Goal: Information Seeking & Learning: Learn about a topic

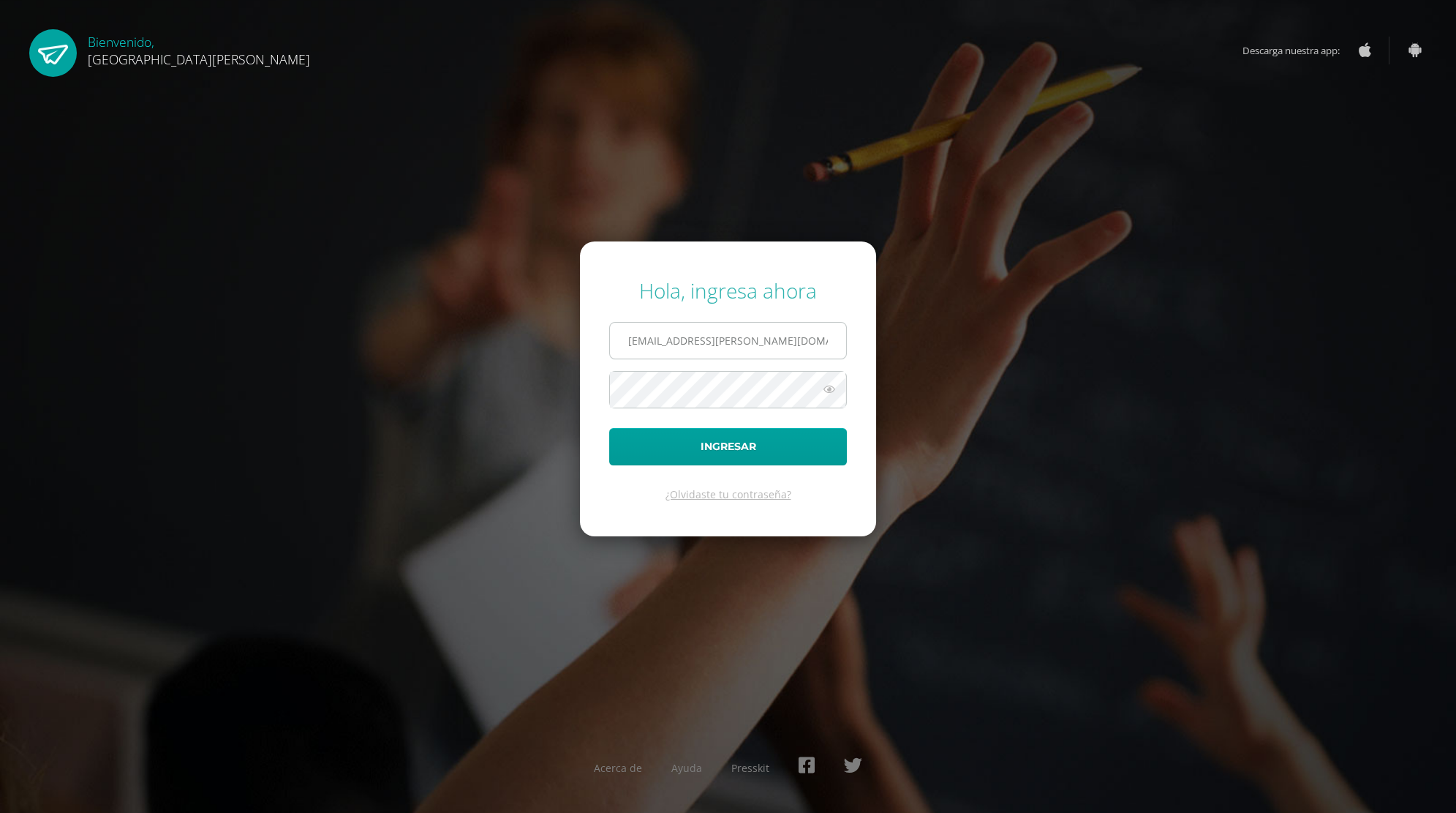
click at [762, 351] on input "20180198@fatima.edu.gt" at bounding box center [728, 341] width 236 height 36
type input "2"
type input "2024043@FATIMA.EDOO."
click at [760, 336] on input "2024043@FATIMA.EDOO." at bounding box center [728, 341] width 236 height 36
drag, startPoint x: 760, startPoint y: 336, endPoint x: 576, endPoint y: 349, distance: 184.5
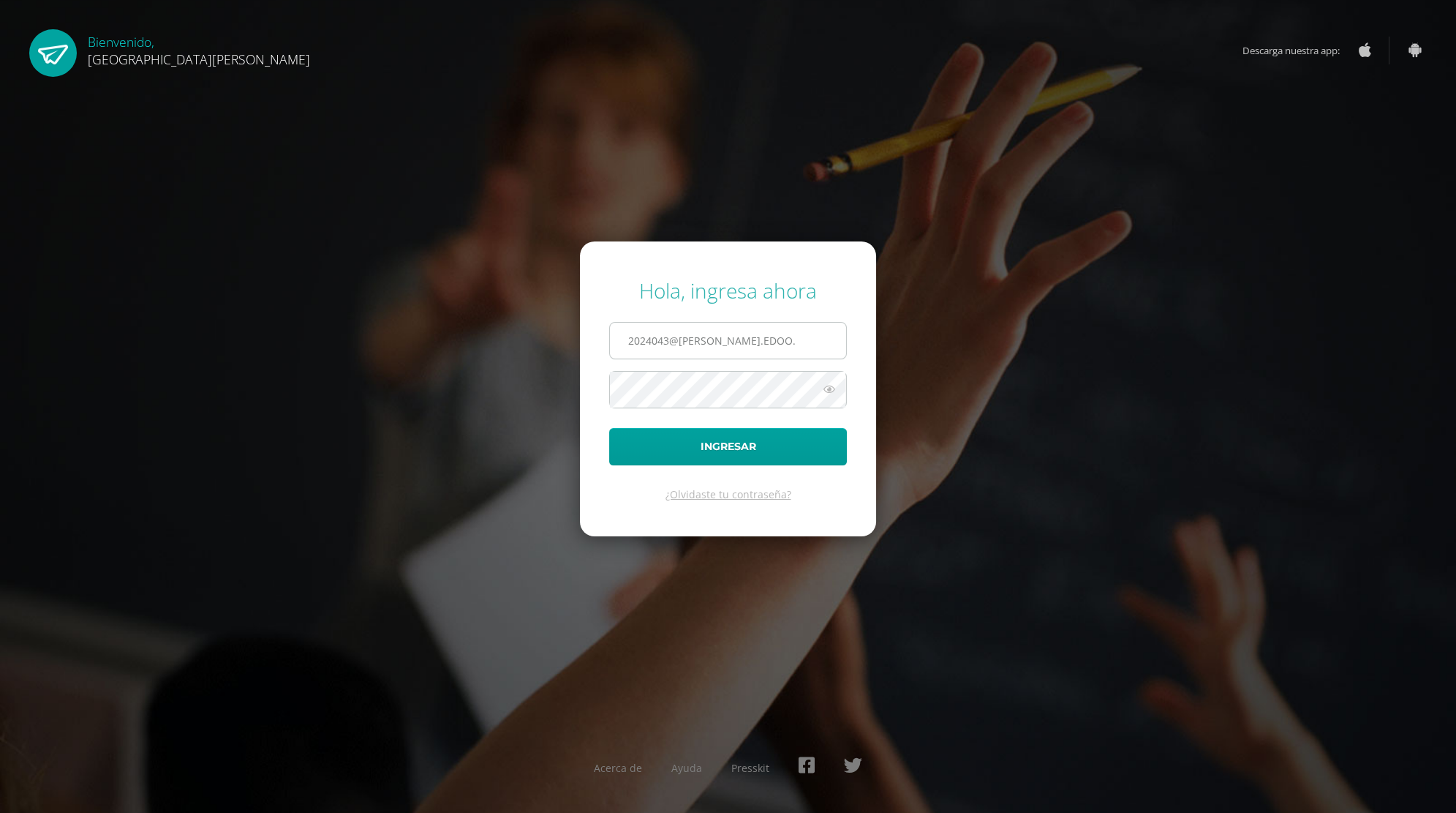
click at [609, 349] on input "2024043@FATIMA.EDOO." at bounding box center [728, 341] width 236 height 36
type input "2024043@fatima.edoo.gt"
click at [609, 428] on button "Ingresar" at bounding box center [728, 446] width 238 height 38
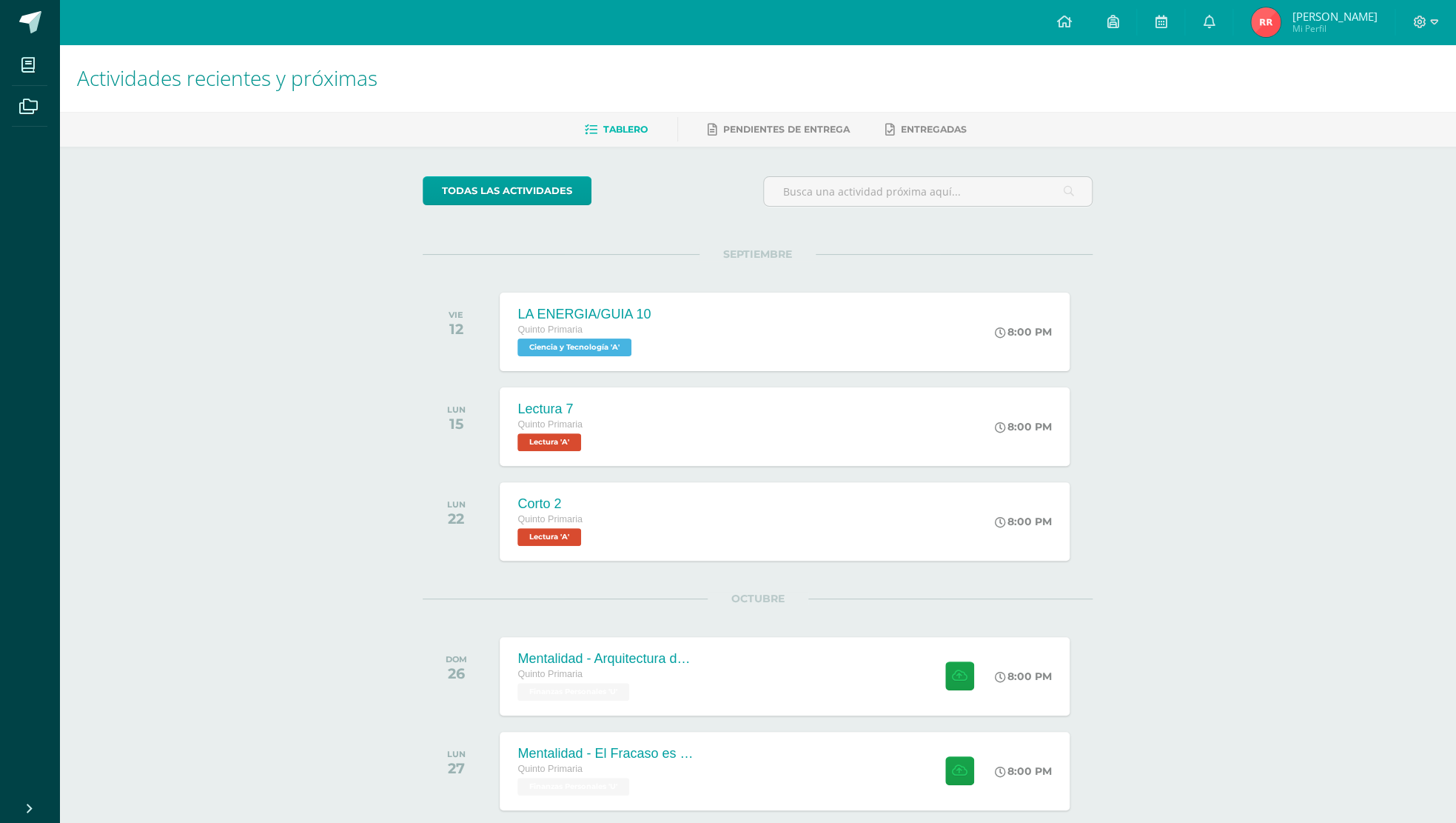
click at [41, 192] on ul "Mis cursos Archivos" at bounding box center [30, 417] width 59 height 746
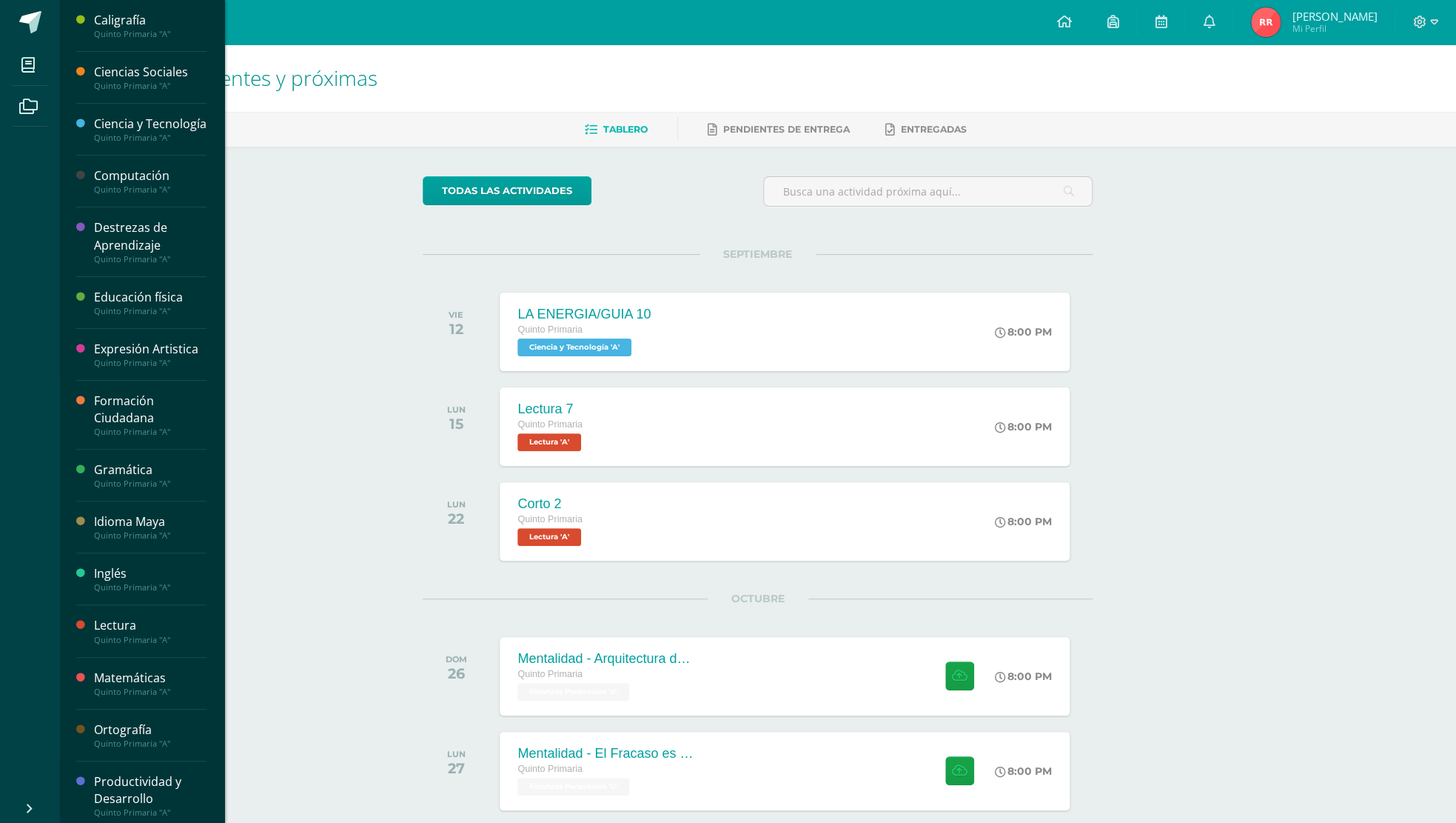
scroll to position [116, 0]
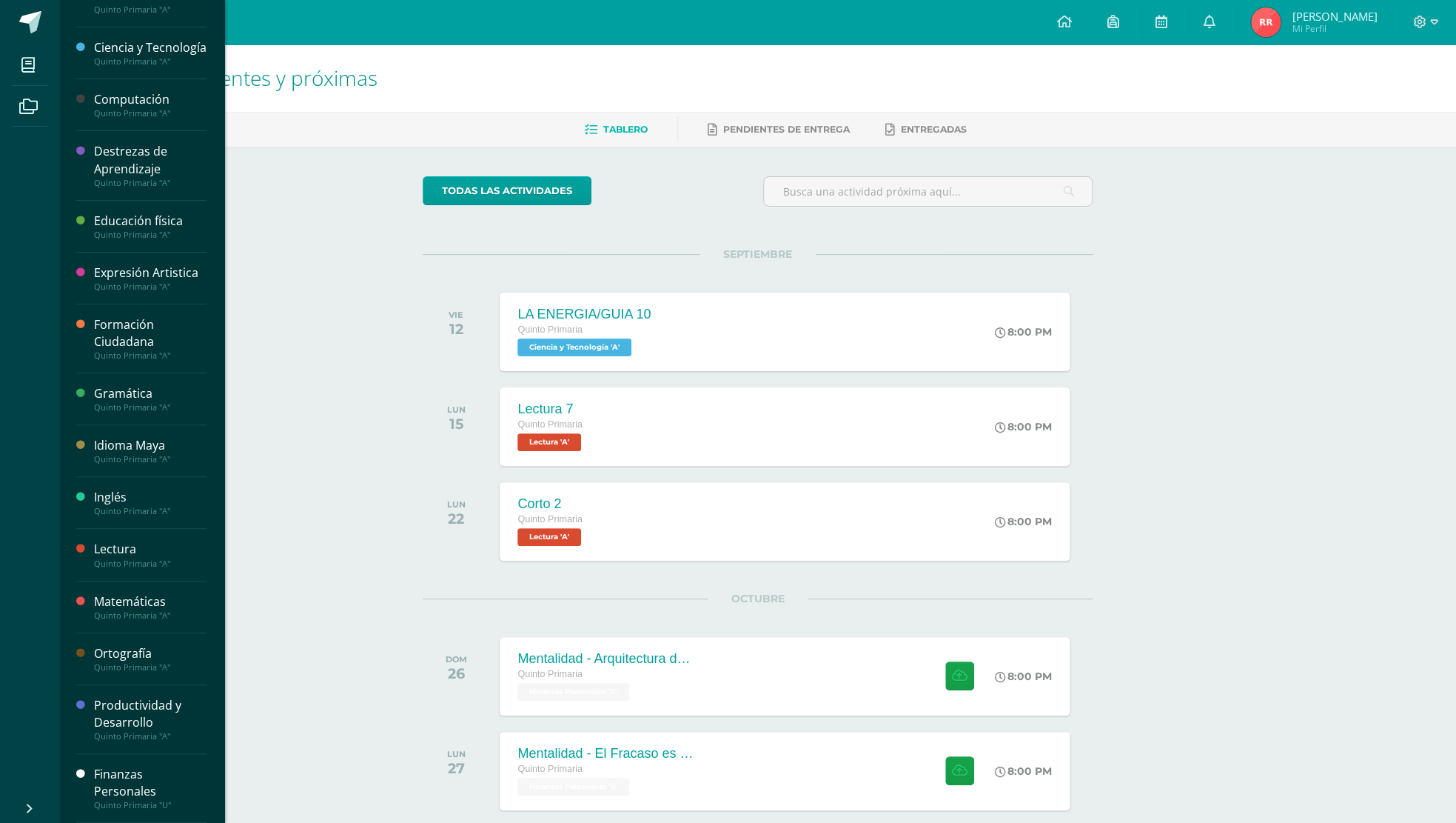
click at [123, 781] on div "Finanzas Personales" at bounding box center [150, 783] width 113 height 34
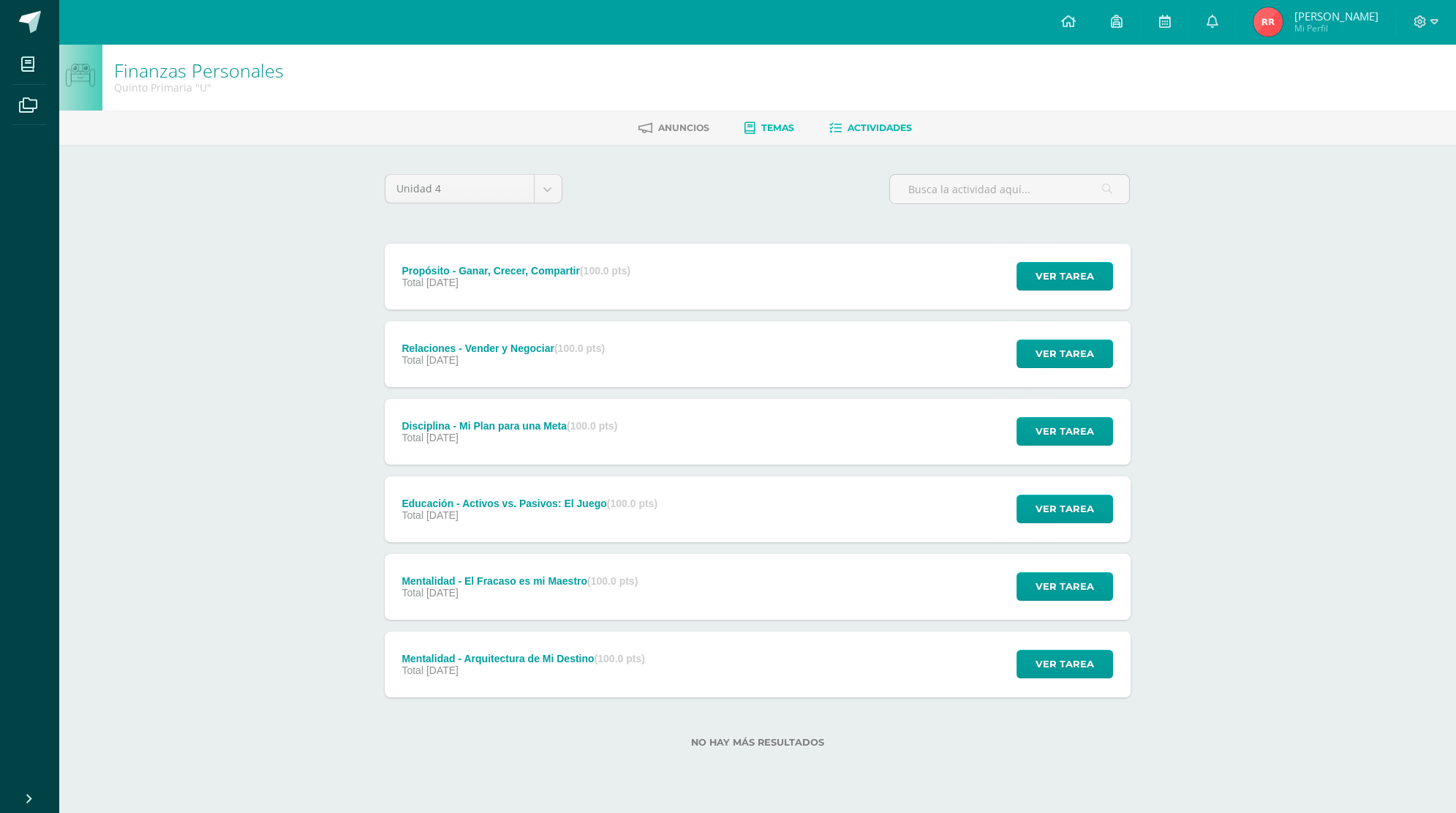
click at [755, 126] on link "Temas" at bounding box center [769, 127] width 50 height 23
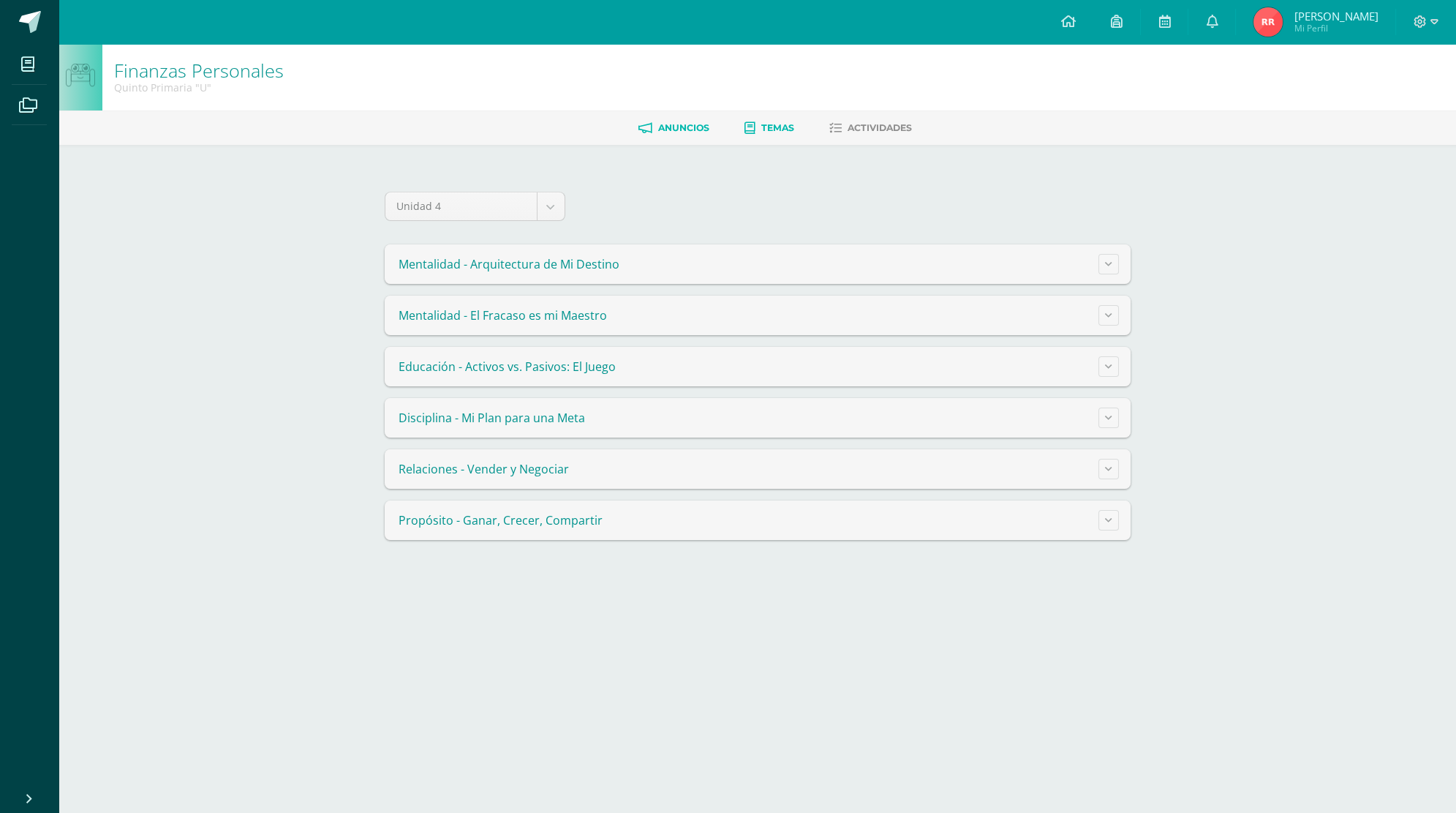
click at [658, 128] on span "Anuncios" at bounding box center [683, 127] width 51 height 11
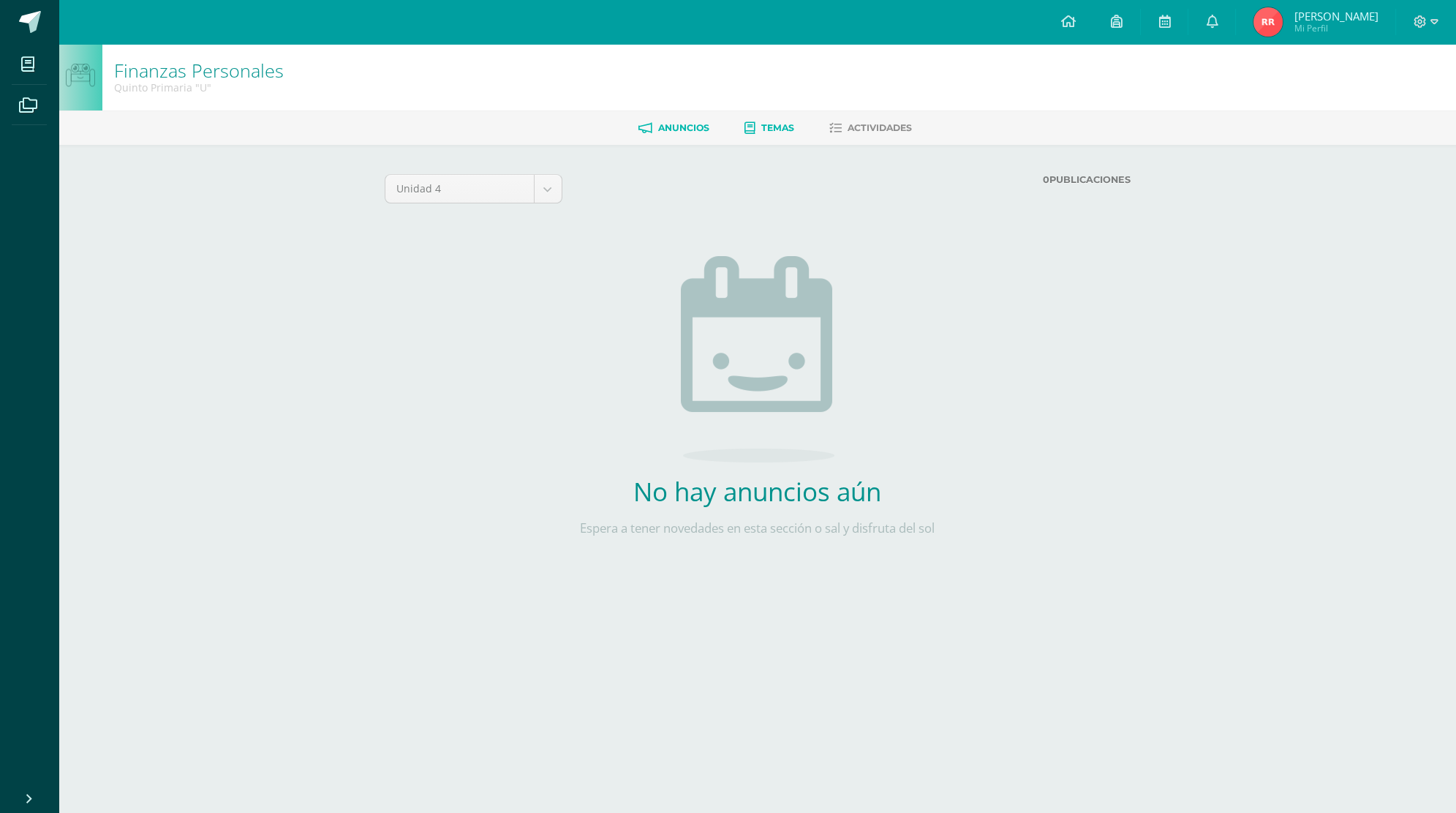
click at [757, 131] on link "Temas" at bounding box center [769, 127] width 50 height 23
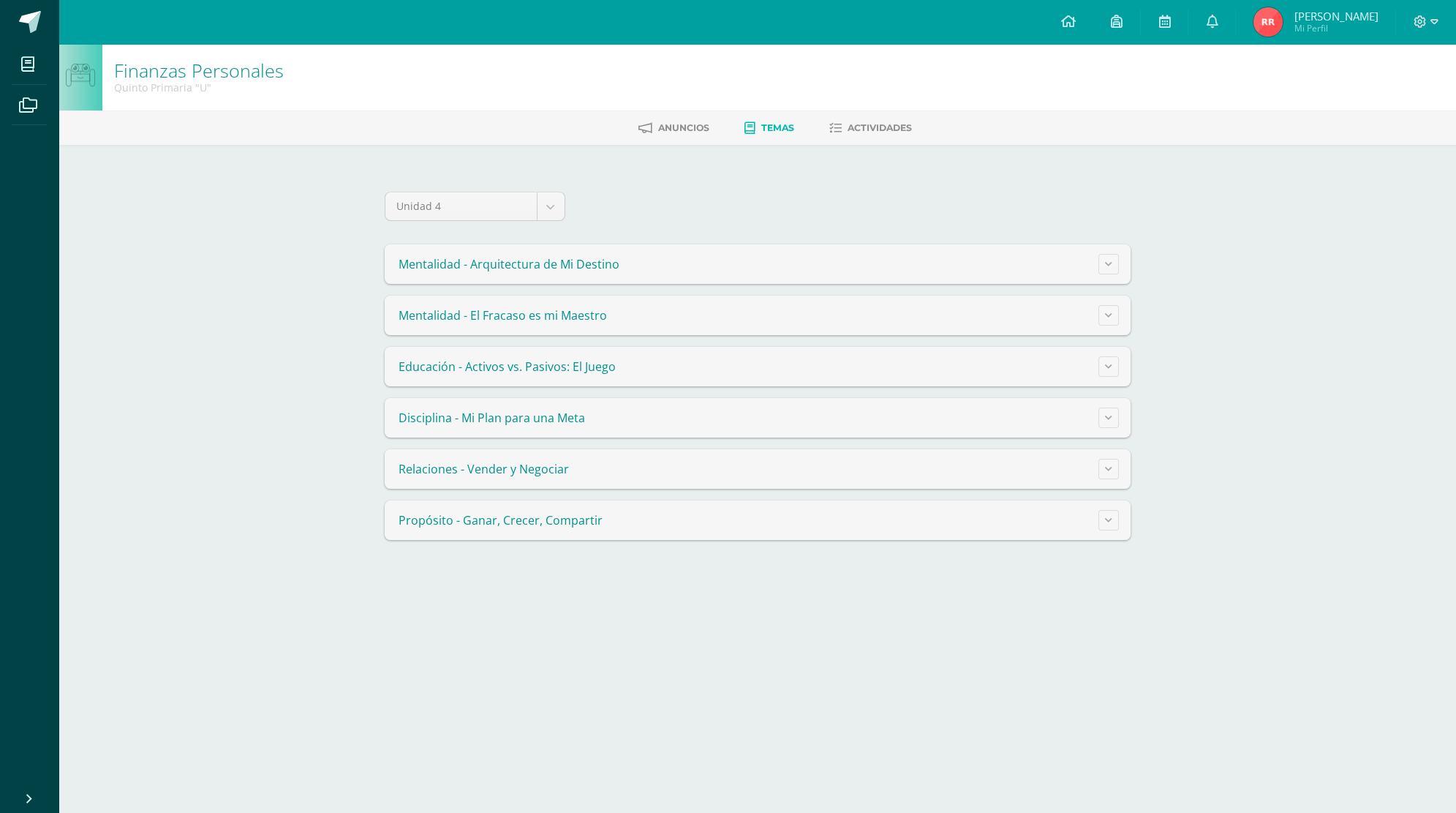
click at [546, 264] on span "Mentalidad - Arquitectura de Mi Destino" at bounding box center [509, 263] width 220 height 16
click at [1102, 271] on button at bounding box center [1108, 263] width 20 height 20
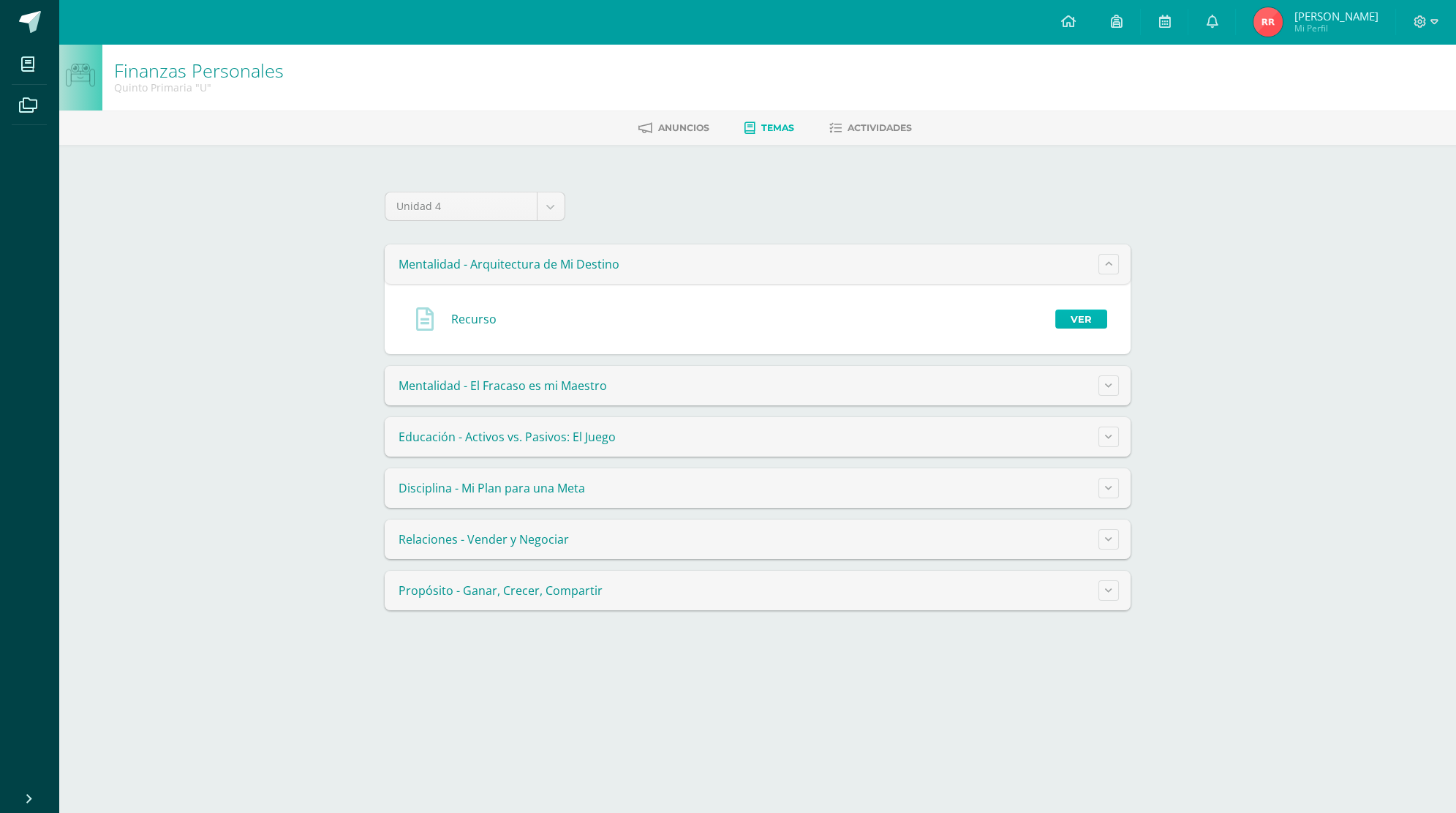
click at [1093, 323] on link "Ver" at bounding box center [1081, 318] width 52 height 19
click at [636, 399] on summary "Mentalidad - El Fracaso es mi Maestro" at bounding box center [757, 385] width 746 height 39
click at [432, 385] on span "Mentalidad - El Fracaso es mi Maestro" at bounding box center [503, 385] width 208 height 16
click at [694, 268] on summary "Mentalidad - Arquitectura de Mi Destino" at bounding box center [757, 264] width 746 height 39
click at [1117, 266] on button at bounding box center [1108, 263] width 20 height 20
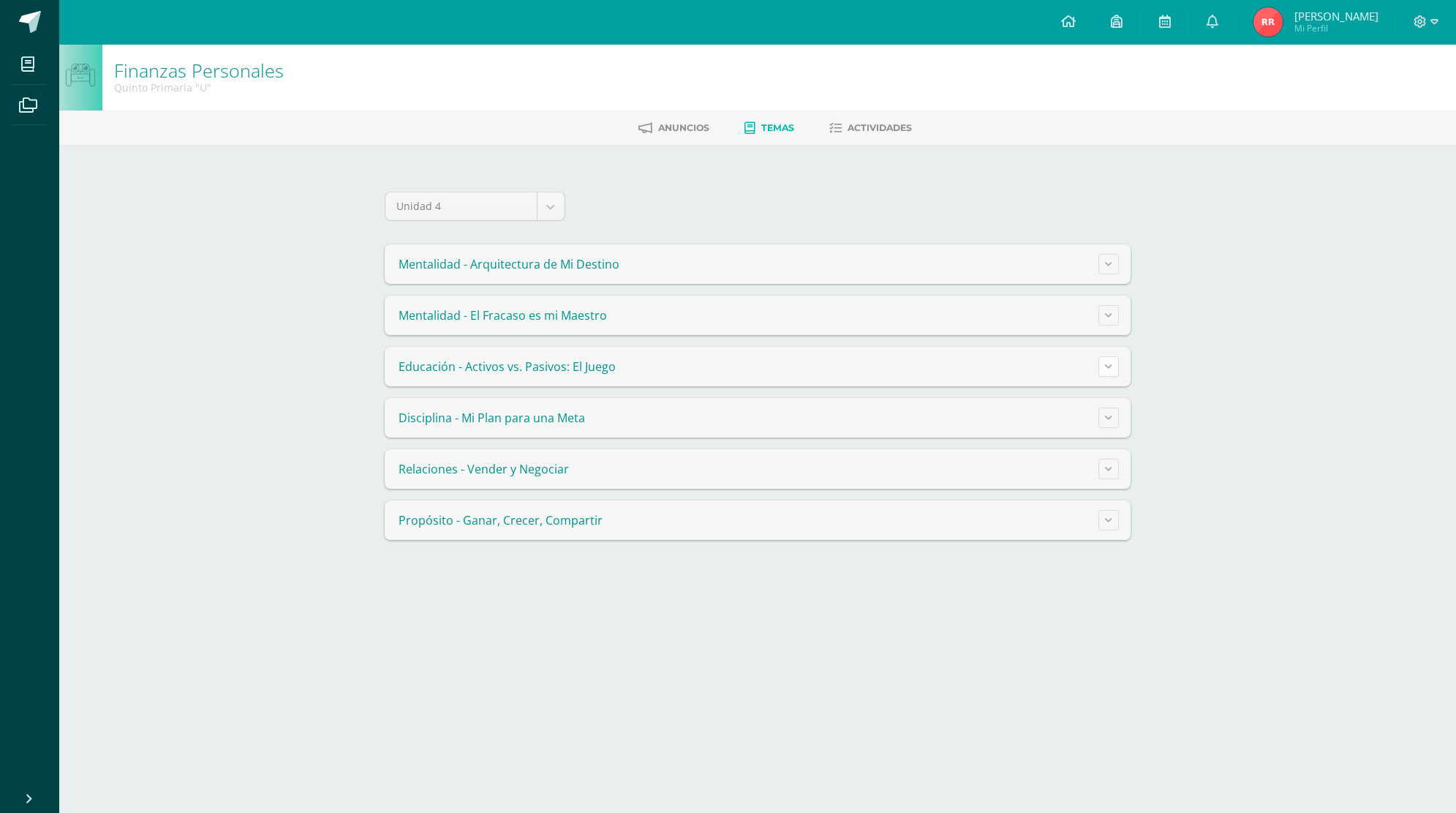
click at [1110, 363] on icon at bounding box center [1108, 366] width 8 height 8
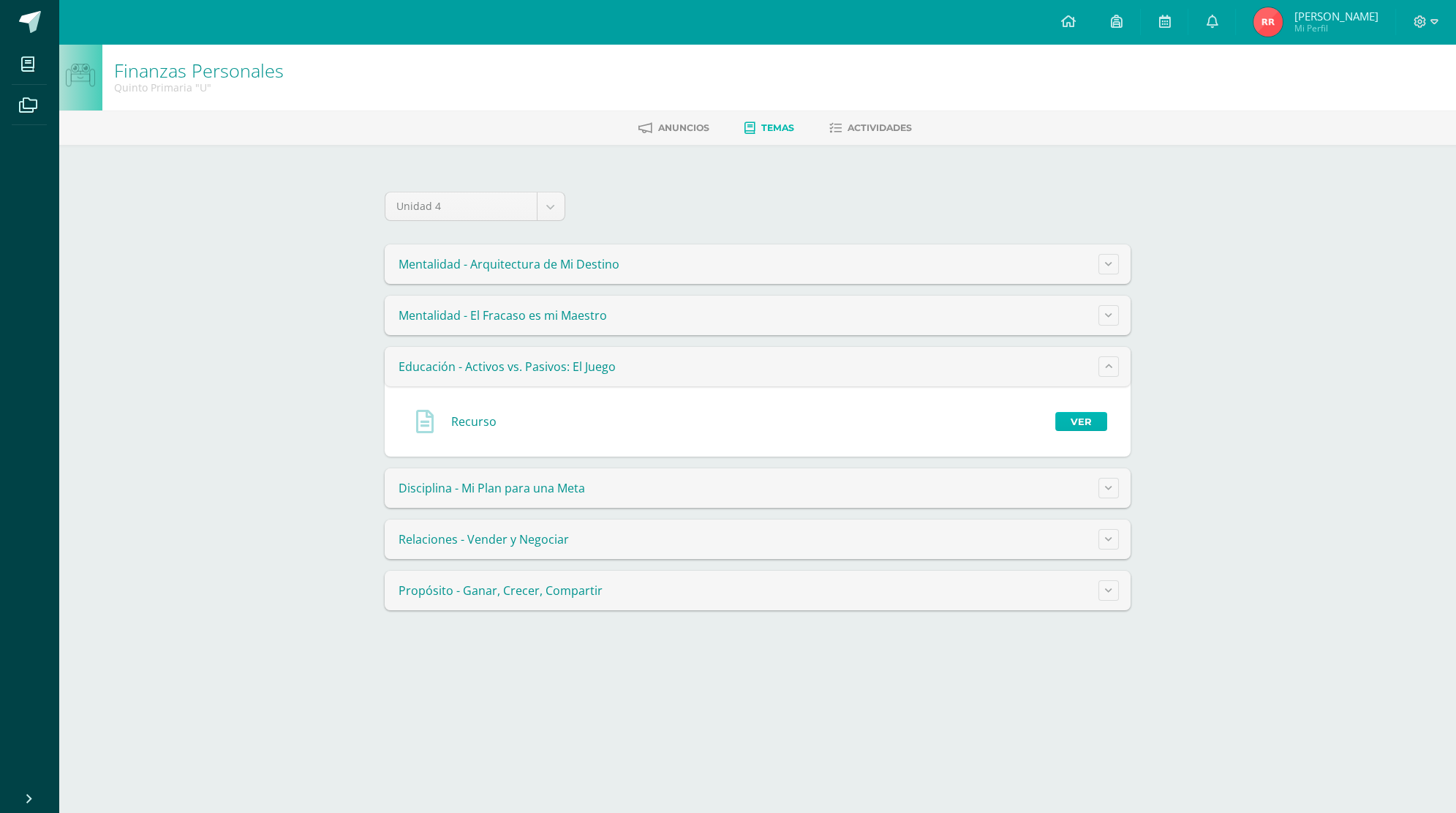
click at [1071, 428] on link "Ver" at bounding box center [1081, 421] width 52 height 19
click at [1103, 317] on button at bounding box center [1108, 315] width 20 height 20
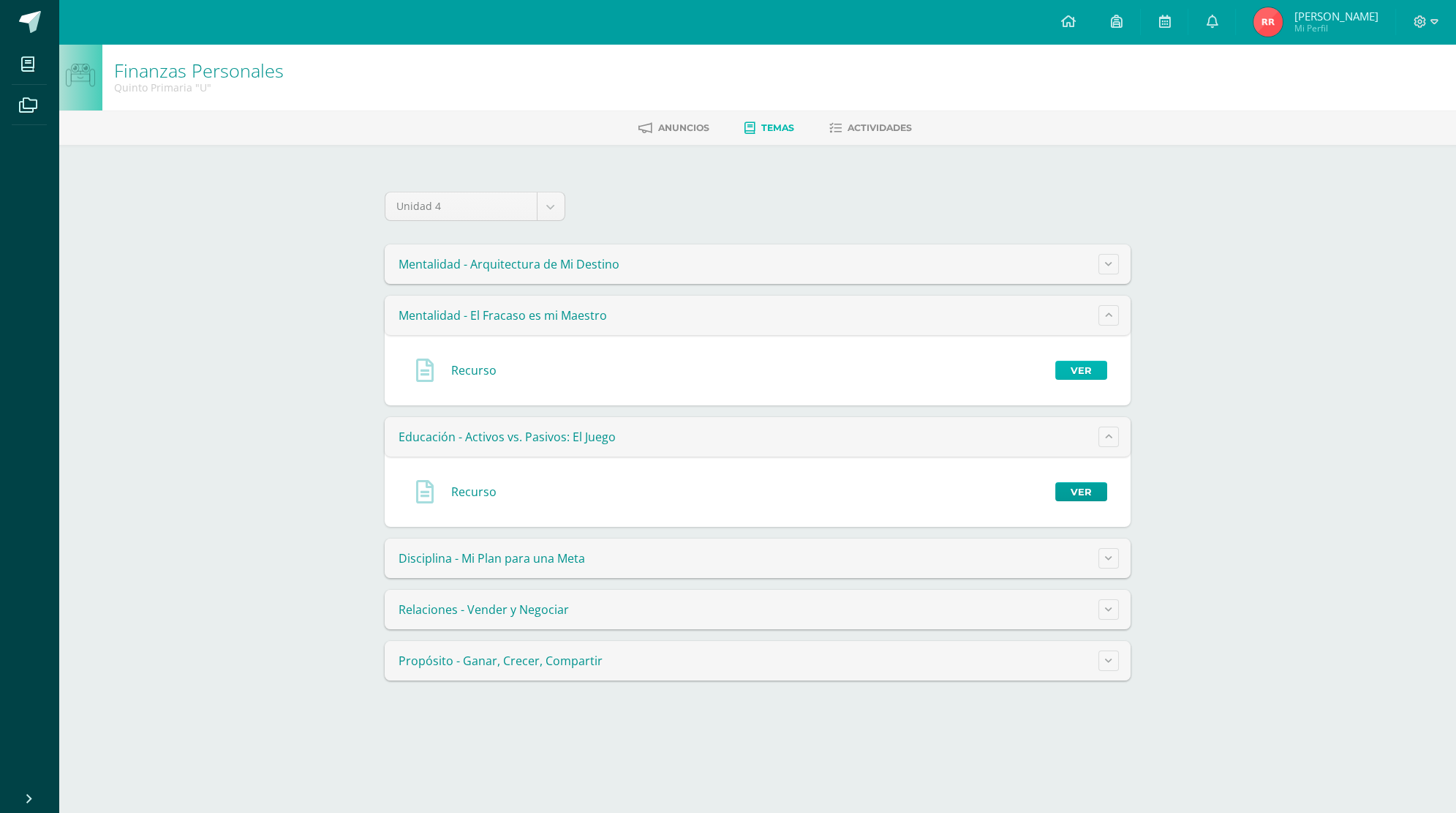
click at [1076, 368] on link "Ver" at bounding box center [1081, 370] width 52 height 19
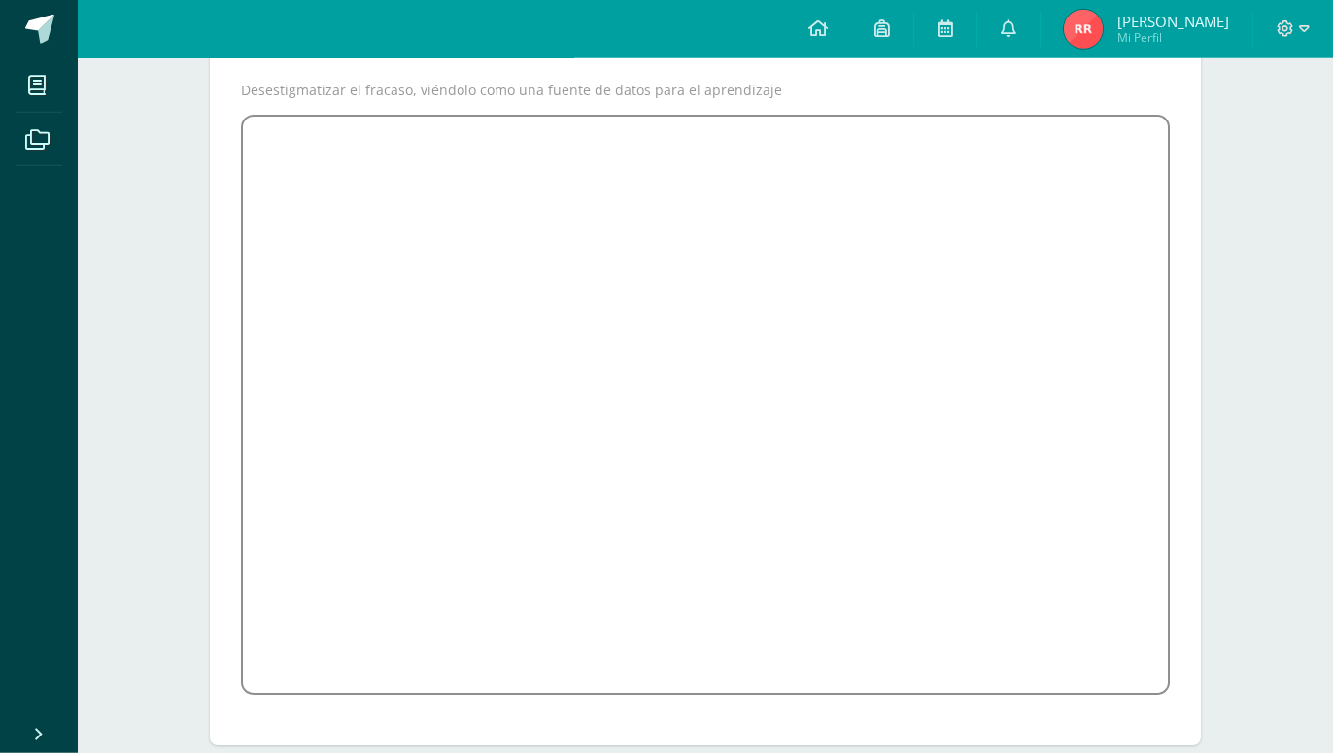
scroll to position [270, 0]
